Goal: Navigation & Orientation: Find specific page/section

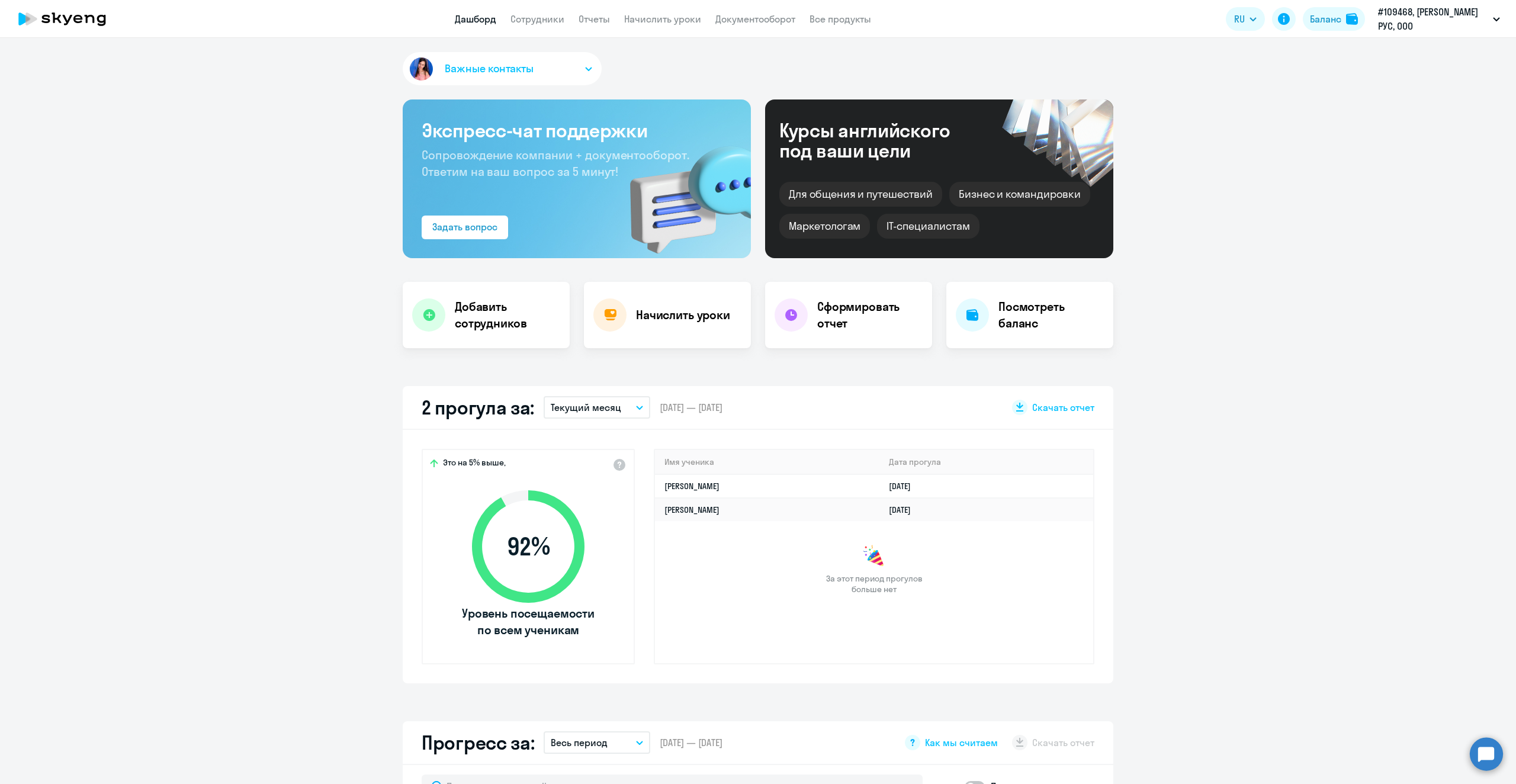
select select "30"
click at [540, 23] on link "Сотрудники" at bounding box center [537, 19] width 54 height 12
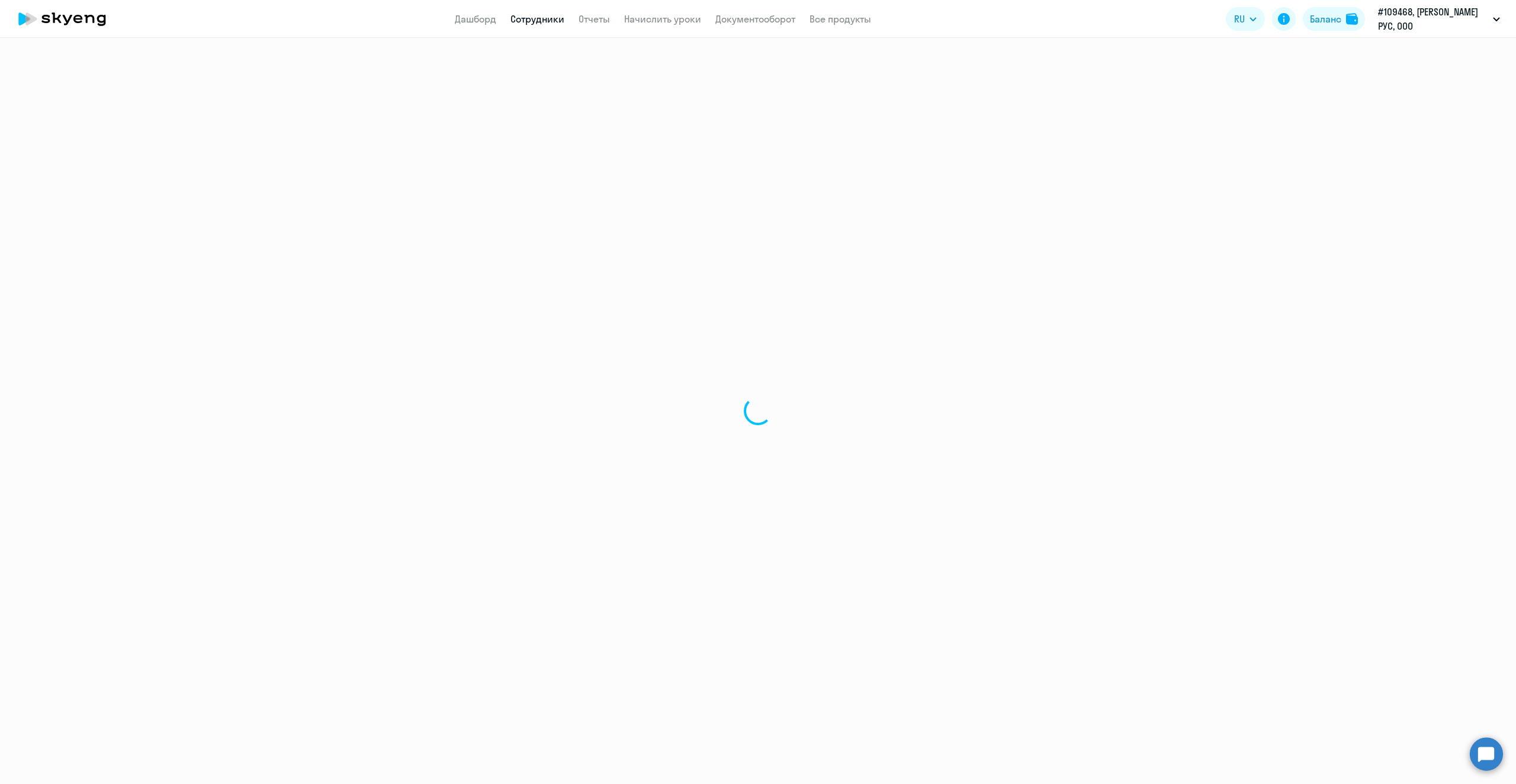
select select "30"
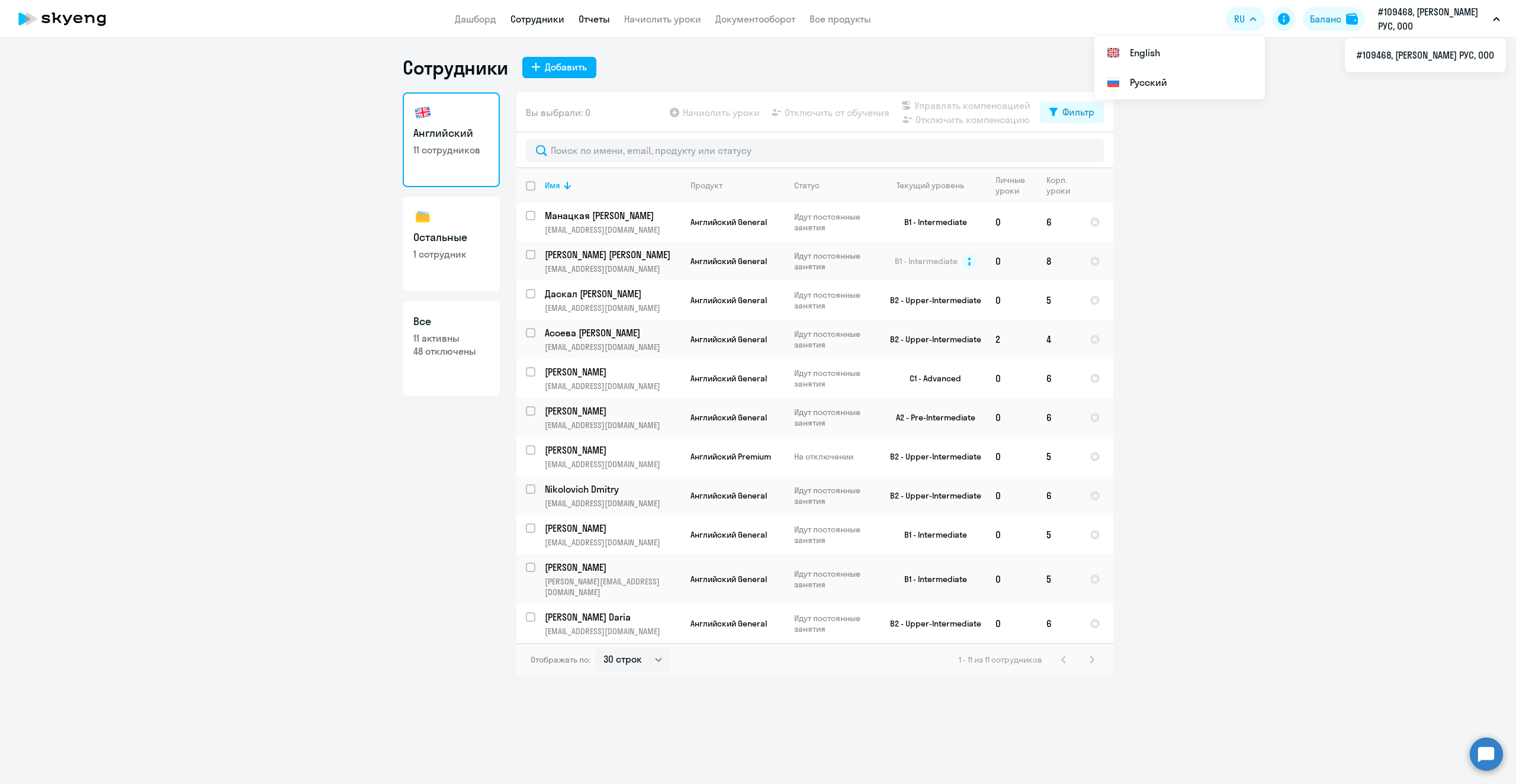
click at [592, 13] on link "Отчеты" at bounding box center [594, 19] width 31 height 12
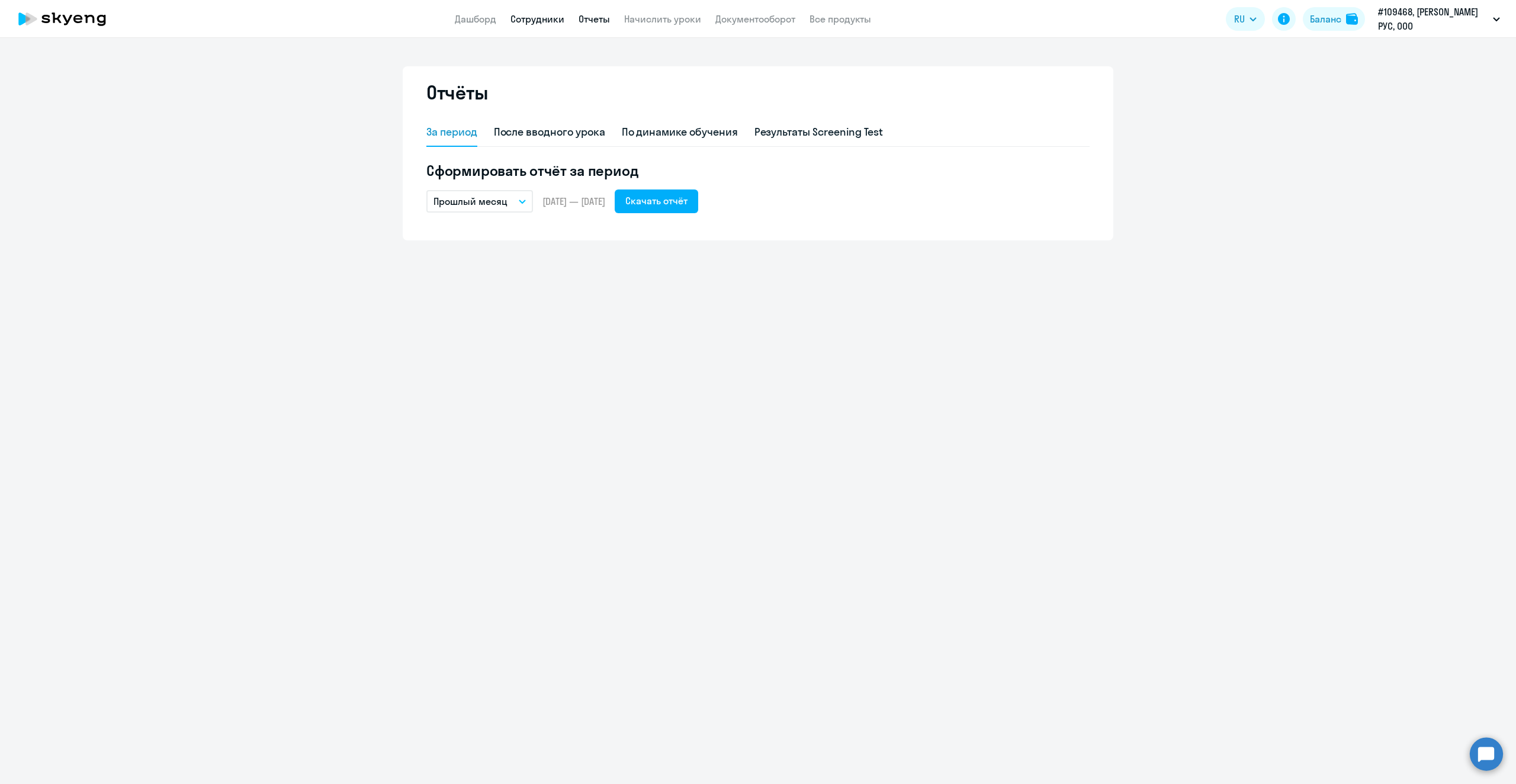
click at [533, 19] on link "Сотрудники" at bounding box center [537, 19] width 54 height 12
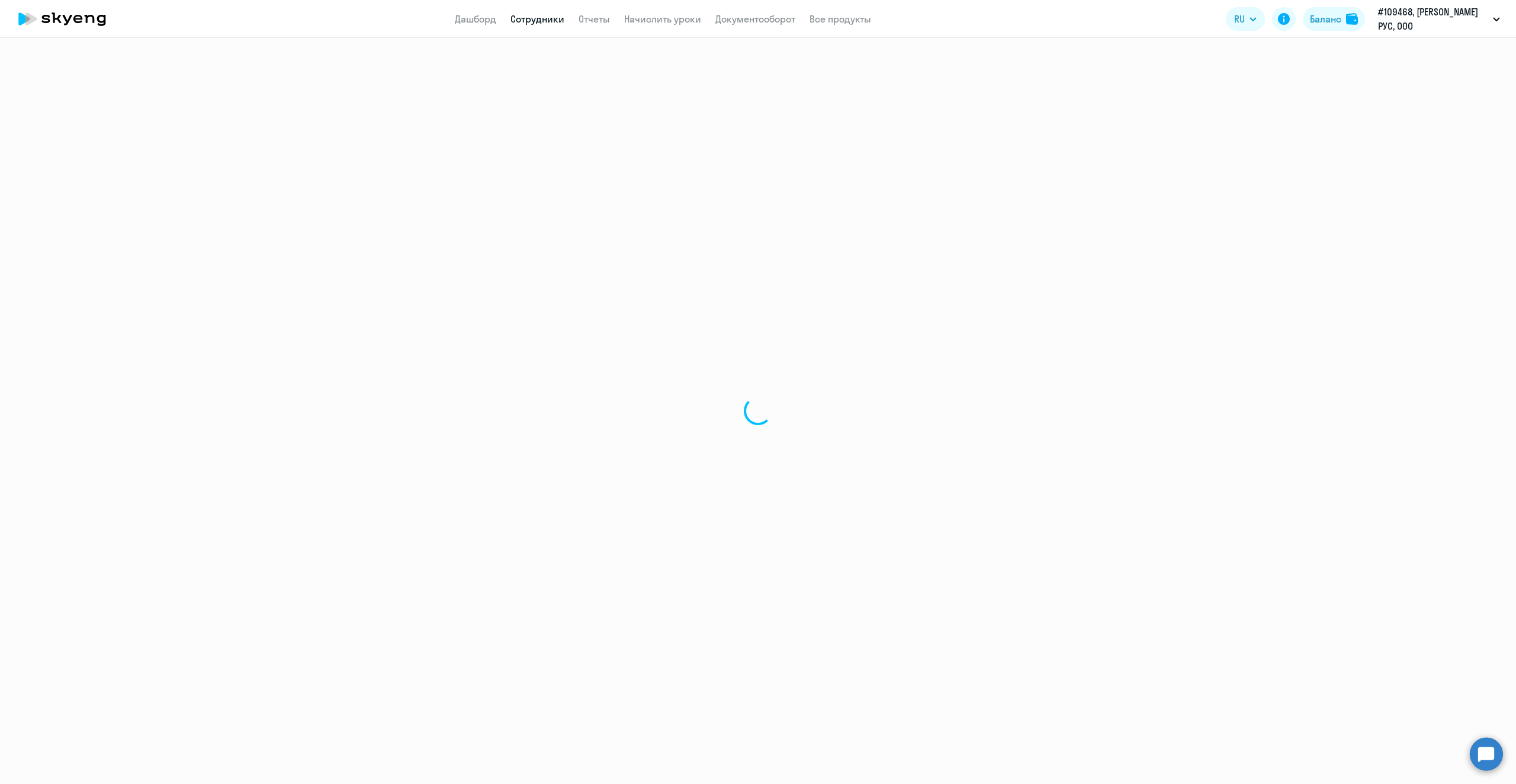
select select "30"
